Goal: Information Seeking & Learning: Learn about a topic

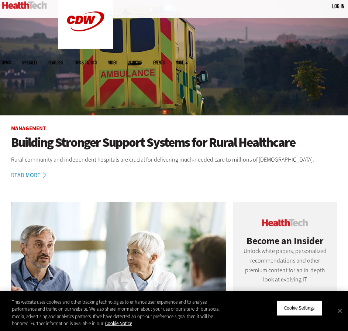
scroll to position [74, 0]
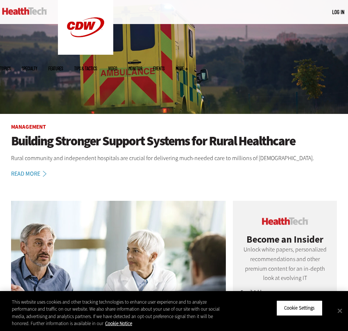
click at [109, 143] on h1 "Building Stronger Support Systems for Rural Healthcare" at bounding box center [174, 141] width 326 height 14
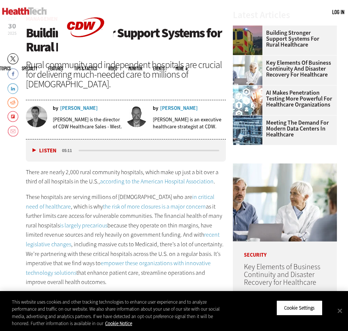
scroll to position [148, 0]
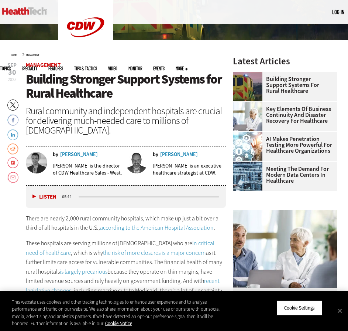
click at [76, 99] on span "Building Stronger Support Systems for Rural Healthcare" at bounding box center [124, 86] width 196 height 31
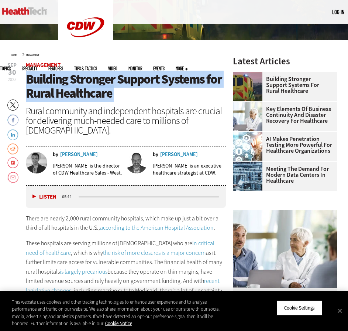
click at [76, 99] on span "Building Stronger Support Systems for Rural Healthcare" at bounding box center [124, 86] width 196 height 31
copy header "Building Stronger Support Systems for Rural Healthcare"
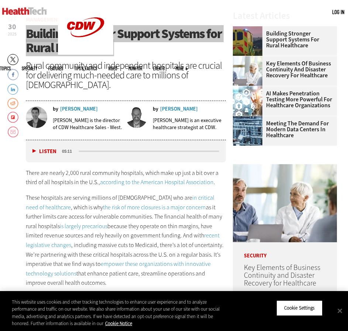
scroll to position [296, 0]
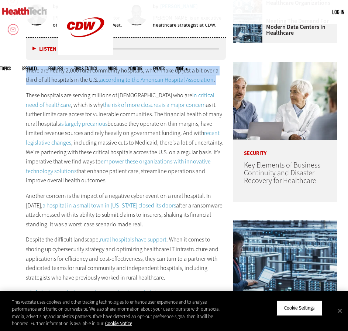
copy div "There are nearly 2,000 rural community hospitals, which make up just a bit over…"
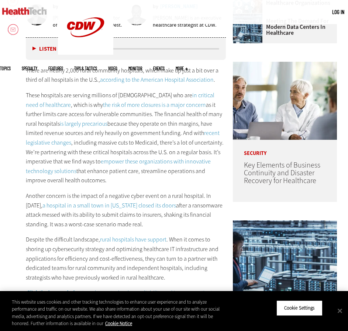
click at [49, 110] on p "These hospitals are serving millions of Americans who are in critical need of h…" at bounding box center [126, 138] width 200 height 95
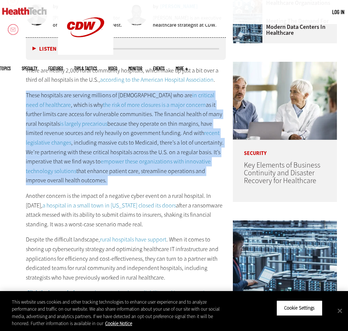
click at [49, 110] on p "These hospitals are serving millions of Americans who are in critical need of h…" at bounding box center [126, 138] width 200 height 95
copy div "These hospitals are serving millions of Americans who are in critical need of h…"
